Goal: Transaction & Acquisition: Purchase product/service

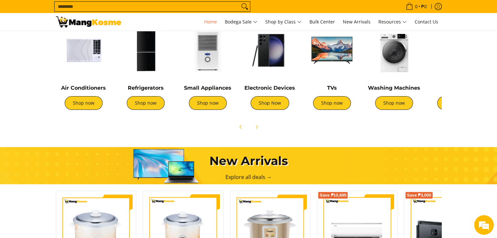
scroll to position [261, 0]
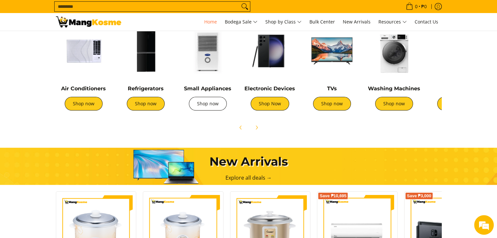
click at [212, 98] on link "Shop now" at bounding box center [208, 104] width 38 height 14
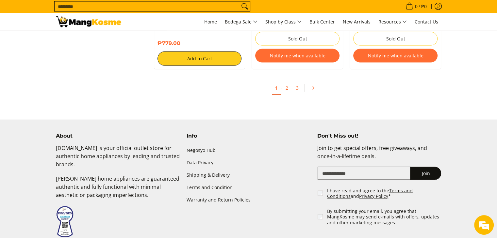
scroll to position [1317, 0]
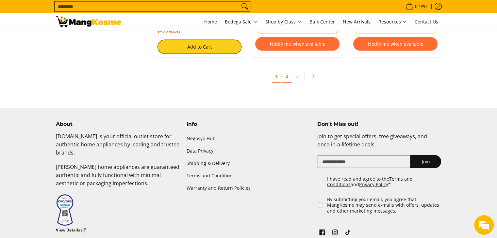
click at [286, 75] on link "2" at bounding box center [286, 76] width 9 height 13
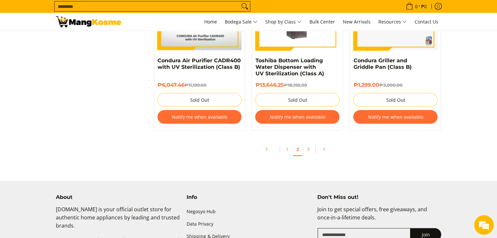
scroll to position [1408, 0]
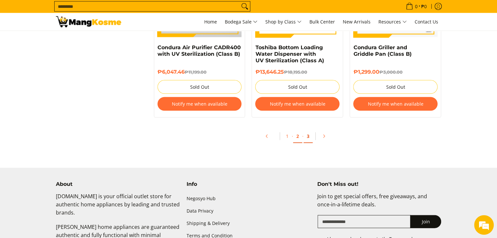
click at [304, 138] on link "3" at bounding box center [307, 136] width 9 height 13
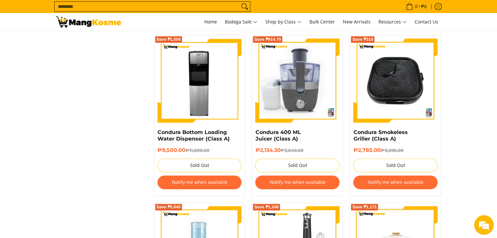
scroll to position [786, 0]
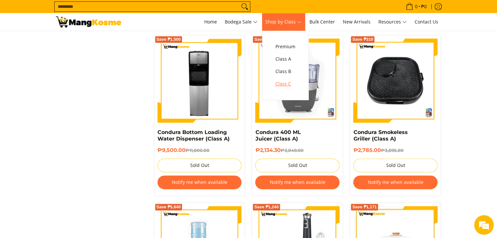
click at [291, 82] on span "Class C" at bounding box center [285, 84] width 20 height 8
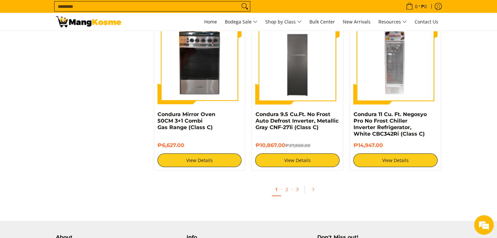
scroll to position [1265, 0]
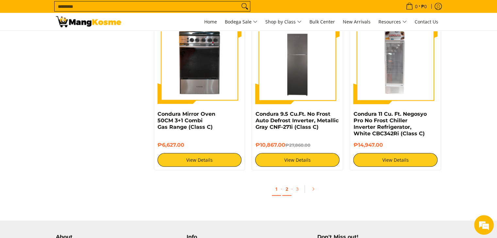
click at [285, 195] on link "2" at bounding box center [286, 189] width 9 height 13
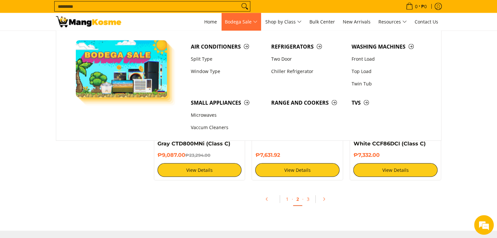
click at [246, 23] on span "Bodega Sale" at bounding box center [241, 22] width 33 height 8
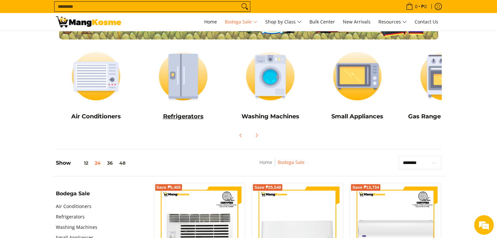
scroll to position [74, 0]
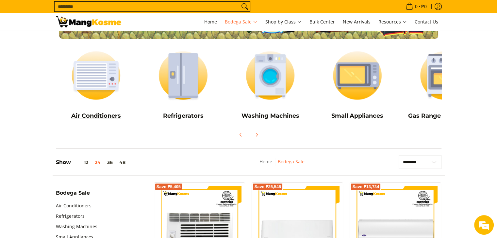
click at [106, 87] on img at bounding box center [96, 75] width 81 height 60
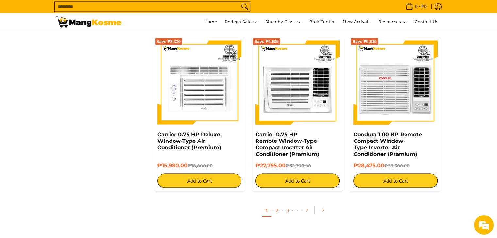
scroll to position [1207, 0]
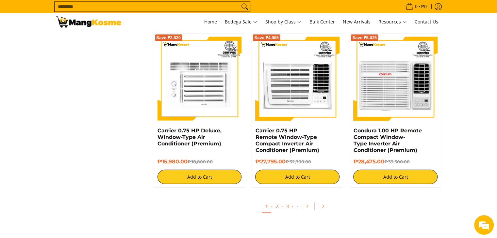
click at [283, 207] on span "3" at bounding box center [287, 206] width 9 height 13
click at [274, 208] on link "2" at bounding box center [276, 206] width 9 height 13
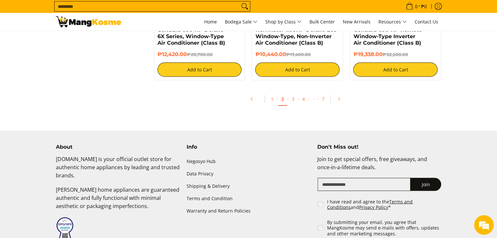
scroll to position [1327, 0]
click at [321, 103] on link "7" at bounding box center [322, 99] width 9 height 13
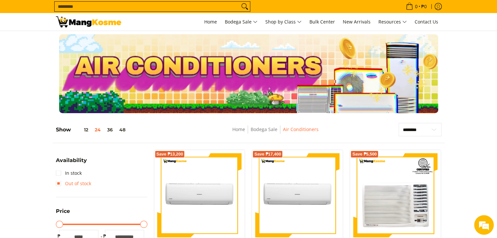
scroll to position [30, 0]
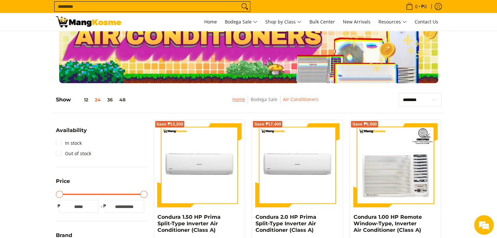
click at [238, 96] on link "Home" at bounding box center [238, 99] width 13 height 6
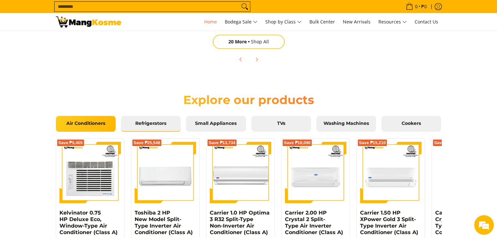
scroll to position [665, 0]
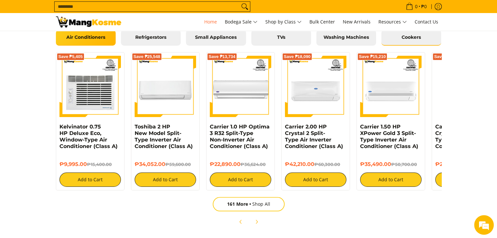
click at [408, 37] on span "Cookers" at bounding box center [411, 38] width 50 height 6
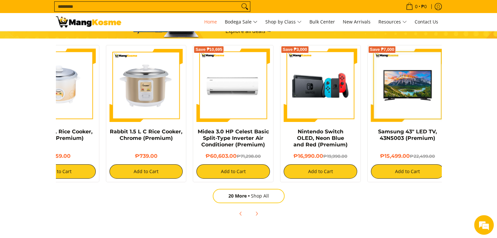
scroll to position [0, 124]
click at [263, 196] on link "20 More Shop All" at bounding box center [249, 196] width 72 height 14
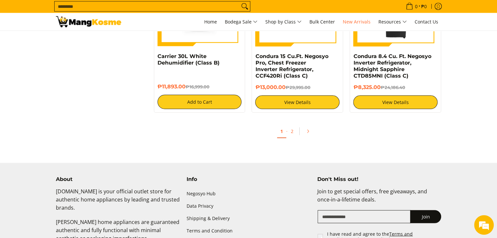
scroll to position [1260, 0]
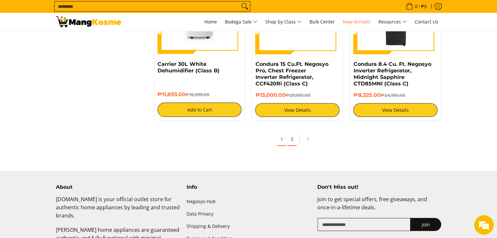
click at [291, 137] on link "2" at bounding box center [291, 139] width 9 height 13
